Goal: Check status: Check status

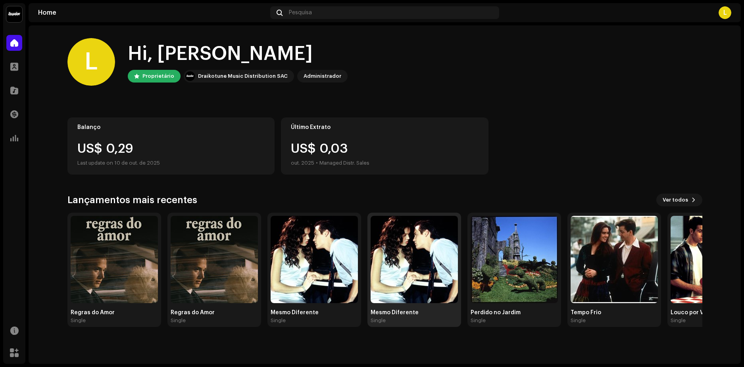
click at [395, 254] on img at bounding box center [414, 259] width 87 height 87
click at [314, 261] on img at bounding box center [314, 259] width 87 height 87
click at [606, 258] on img at bounding box center [614, 259] width 87 height 87
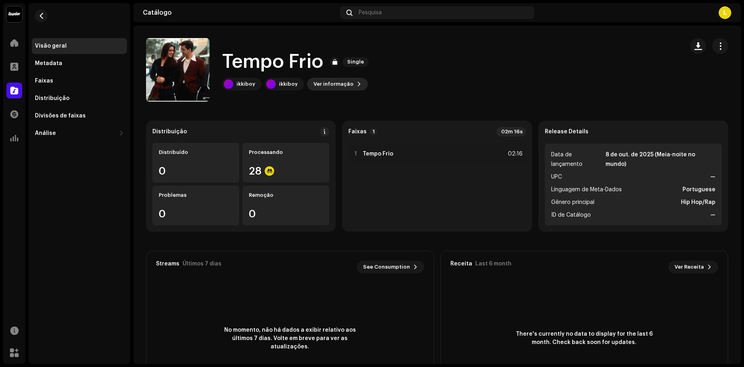
click at [339, 84] on span "Ver informação" at bounding box center [334, 84] width 40 height 16
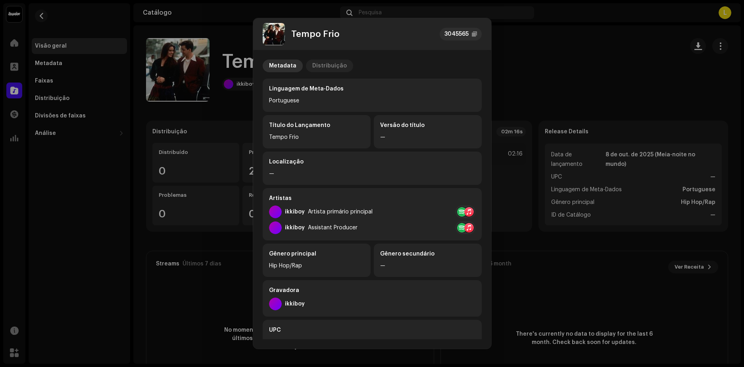
click at [322, 64] on div "Distribuição" at bounding box center [329, 66] width 35 height 13
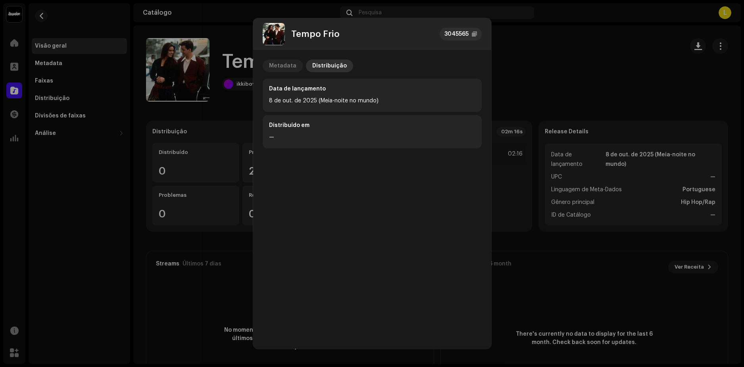
click at [284, 62] on div "Metadata" at bounding box center [282, 66] width 27 height 13
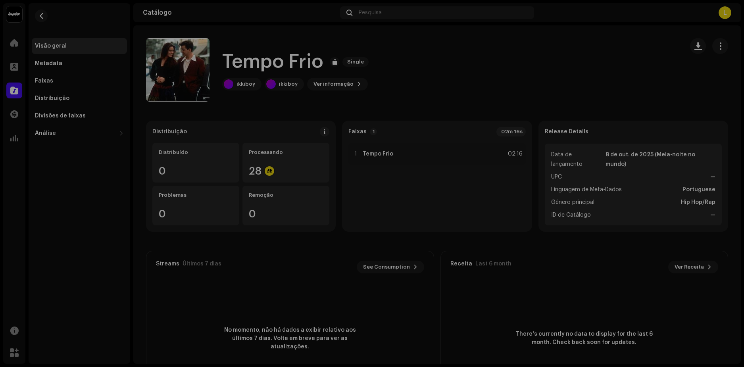
click at [588, 28] on div "Tempo Frio 3045565 Metadata Distribuição Linguagem de Meta-Dados Portuguese Tít…" at bounding box center [372, 183] width 744 height 367
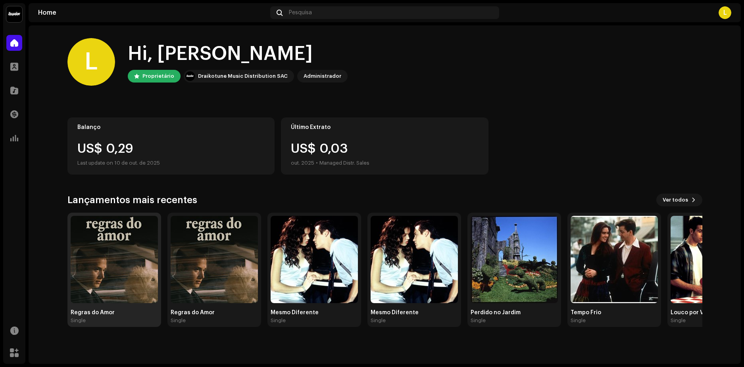
click at [105, 264] on img at bounding box center [114, 259] width 87 height 87
click at [600, 258] on img at bounding box center [614, 259] width 87 height 87
